Goal: Information Seeking & Learning: Learn about a topic

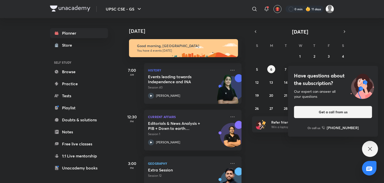
click at [371, 149] on icon at bounding box center [370, 149] width 6 height 6
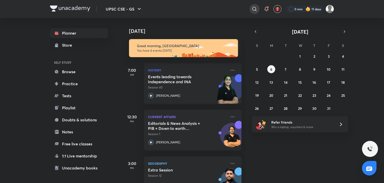
click at [253, 7] on icon at bounding box center [255, 9] width 6 height 6
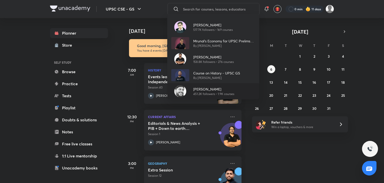
click at [214, 92] on p "451.2K followers • 1.9K courses" at bounding box center [213, 94] width 41 height 5
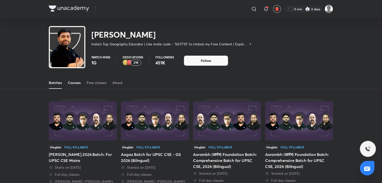
click at [80, 85] on div "Courses" at bounding box center [74, 82] width 13 height 5
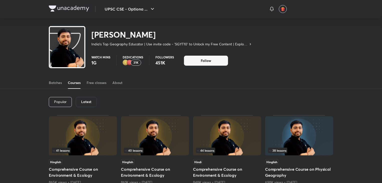
click at [91, 103] on h6 "Latest" at bounding box center [86, 102] width 10 height 4
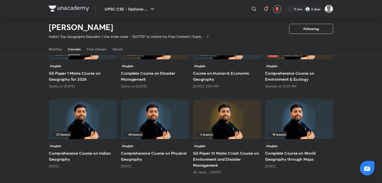
scroll to position [80, 0]
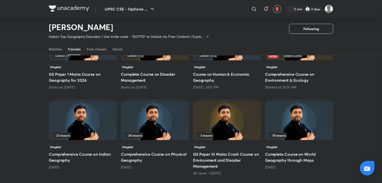
click at [69, 123] on img at bounding box center [83, 120] width 68 height 39
click at [71, 123] on img at bounding box center [83, 120] width 68 height 39
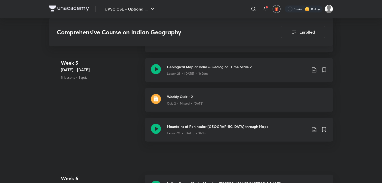
scroll to position [1104, 0]
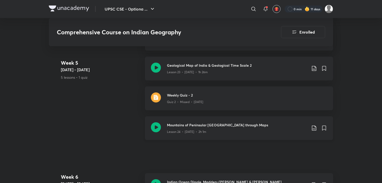
click at [156, 122] on icon at bounding box center [156, 127] width 10 height 10
